Goal: Navigation & Orientation: Find specific page/section

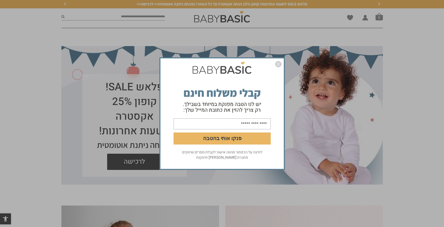
click at [280, 64] on img "סגור" at bounding box center [278, 64] width 6 height 6
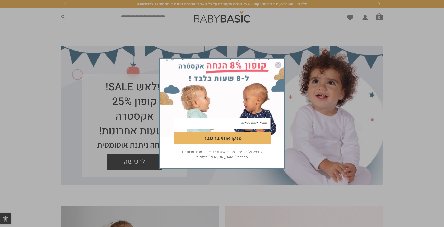
click at [280, 65] on img "סגור" at bounding box center [278, 65] width 6 height 6
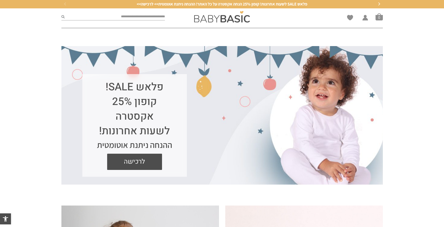
click at [111, 38] on section at bounding box center [222, 37] width 444 height 18
click at [206, 24] on div at bounding box center [222, 16] width 109 height 17
click at [208, 15] on img at bounding box center [222, 17] width 56 height 12
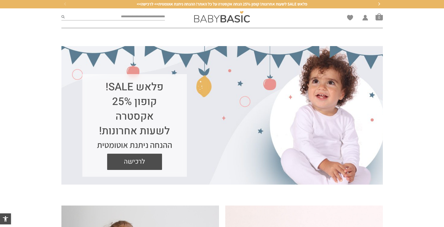
click at [144, 35] on section at bounding box center [222, 37] width 444 height 18
click at [144, 43] on section at bounding box center [222, 37] width 444 height 18
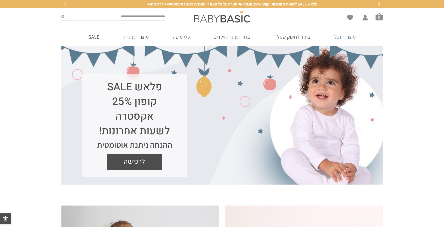
click at [350, 38] on link "מוצרי הדגל" at bounding box center [345, 37] width 37 height 18
